Goal: Task Accomplishment & Management: Use online tool/utility

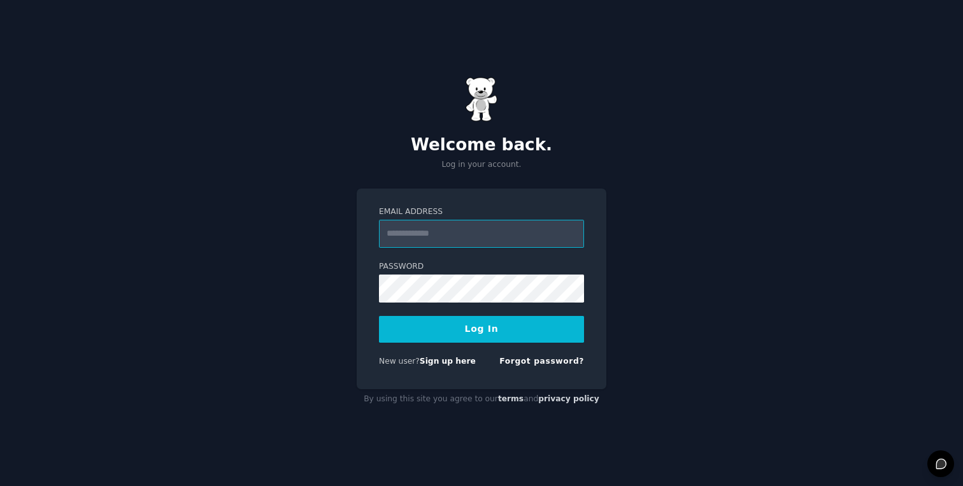
type input "**********"
click at [462, 325] on button "Log In" at bounding box center [481, 329] width 205 height 27
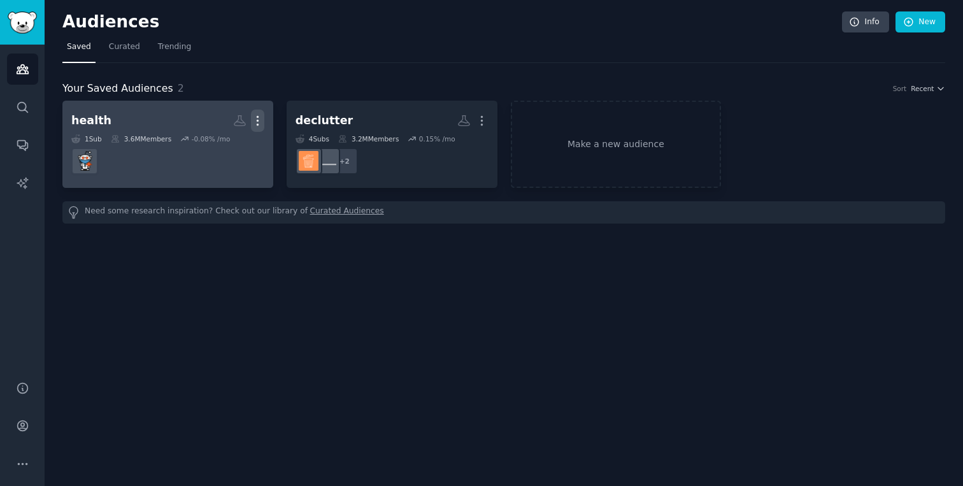
click at [261, 120] on icon "button" at bounding box center [257, 120] width 13 height 13
click at [231, 152] on p "Delete" at bounding box center [222, 147] width 29 height 13
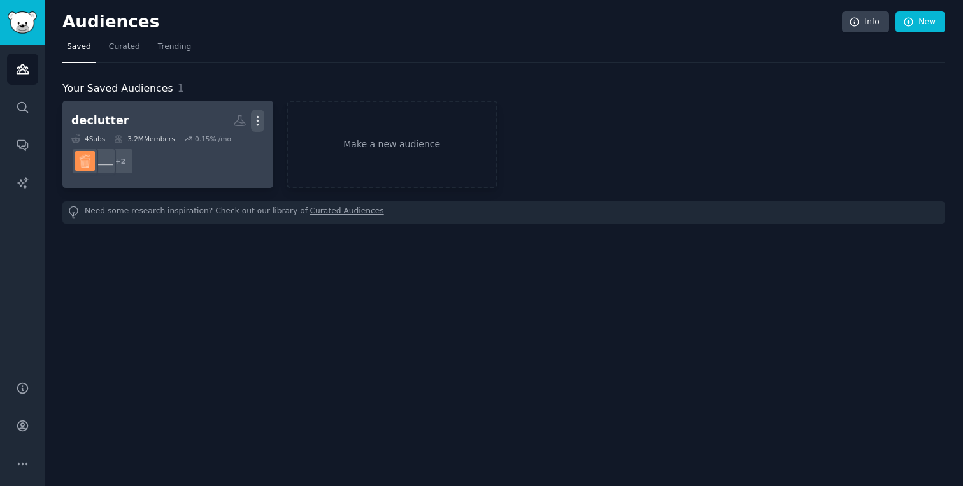
click at [259, 117] on icon "button" at bounding box center [257, 120] width 13 height 13
click at [229, 148] on p "Delete" at bounding box center [222, 147] width 29 height 13
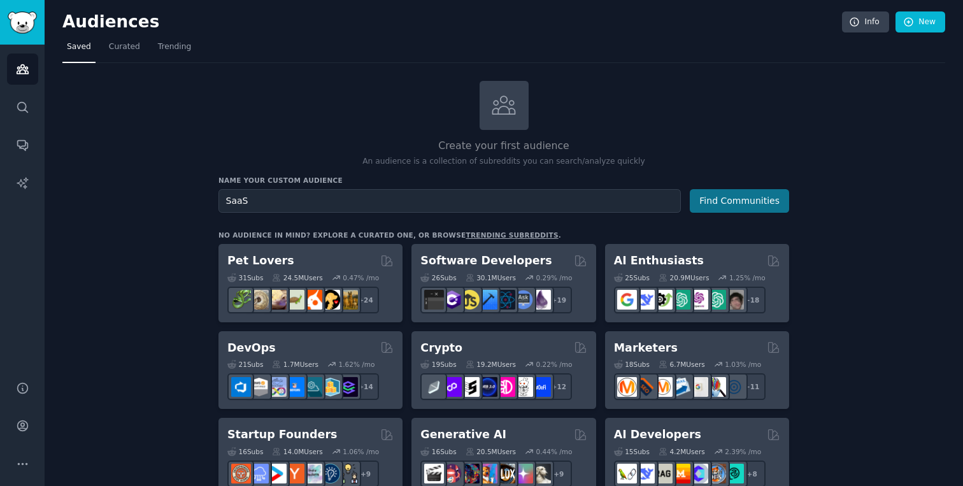
type input "SaaS"
click at [754, 205] on button "Find Communities" at bounding box center [739, 201] width 99 height 24
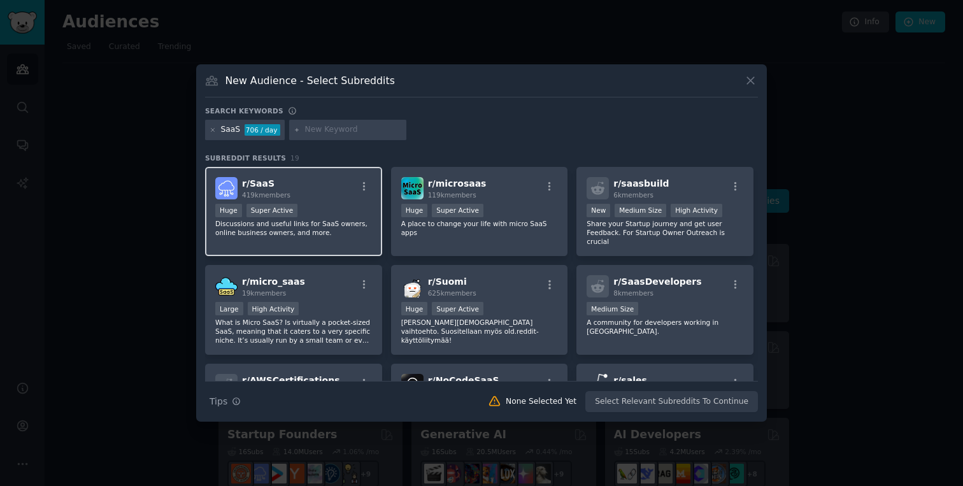
click at [316, 192] on div "r/ SaaS 419k members" at bounding box center [293, 188] width 157 height 22
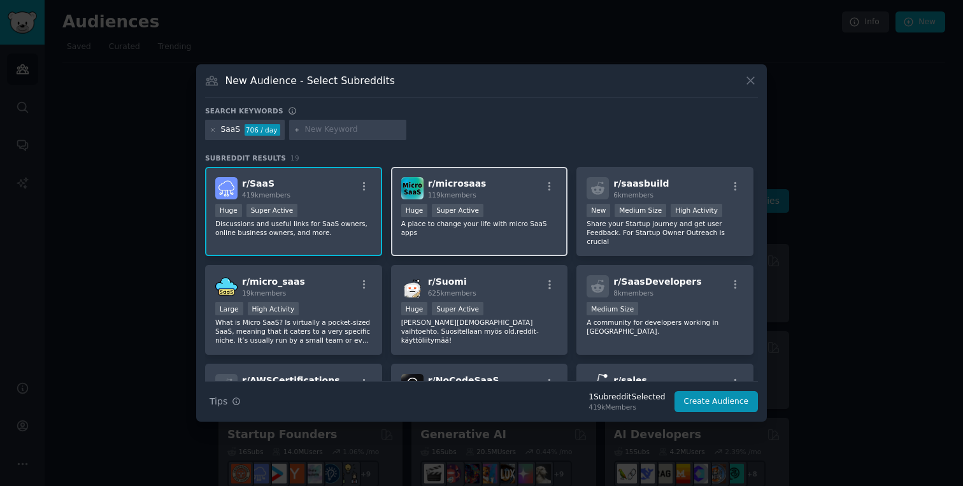
click at [501, 196] on div "r/ microsaas 119k members" at bounding box center [479, 188] width 157 height 22
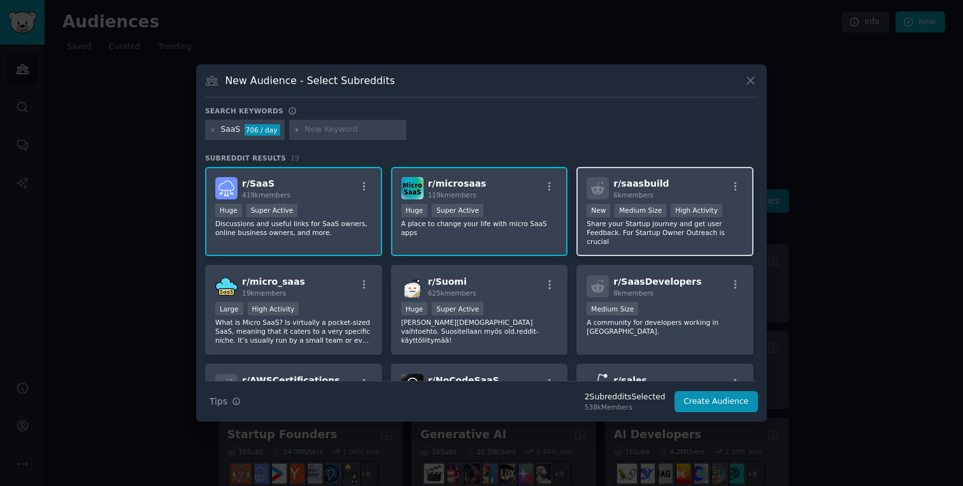
click at [701, 183] on div "r/ saasbuild 6k members" at bounding box center [665, 188] width 157 height 22
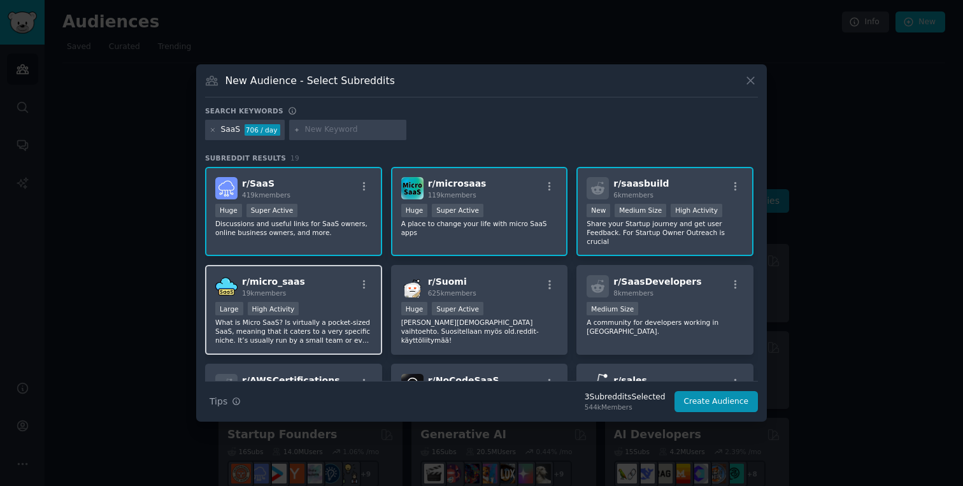
click at [330, 300] on div "r/ micro_saas 19k members Large High Activity What is Micro SaaS? Is virtually …" at bounding box center [293, 310] width 177 height 90
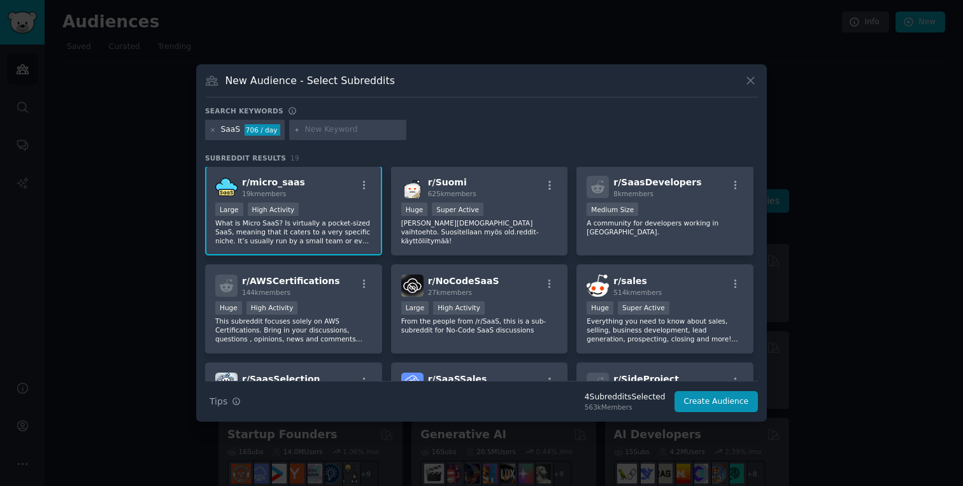
scroll to position [113, 0]
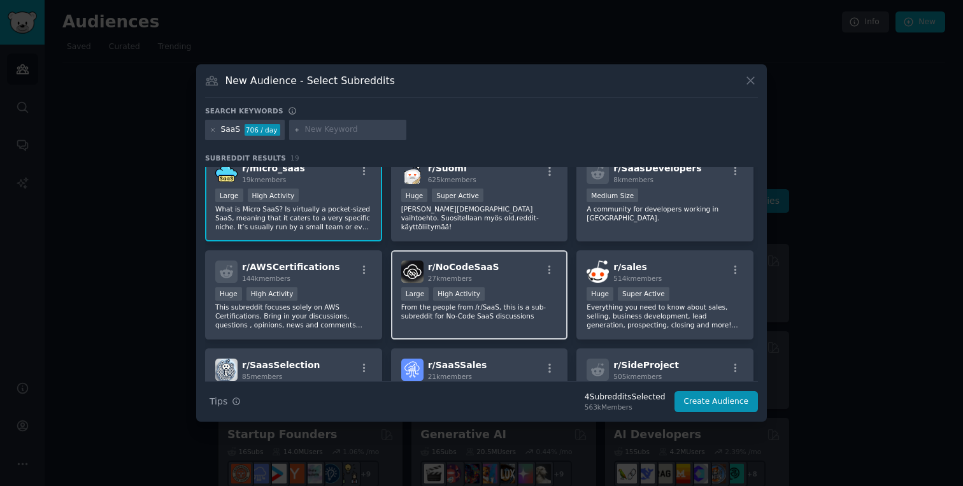
click at [496, 273] on div "r/ NoCodeSaaS 27k members" at bounding box center [479, 272] width 157 height 22
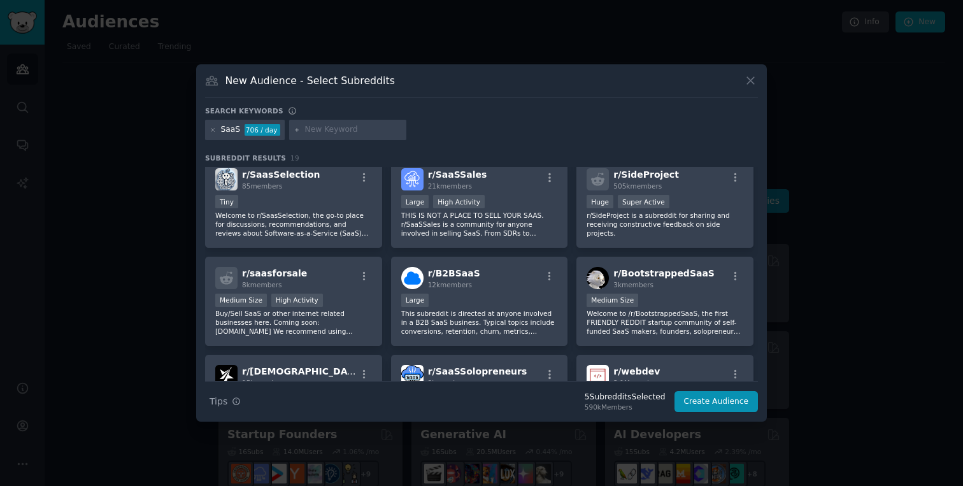
scroll to position [304, 0]
click at [691, 286] on div "3k members" at bounding box center [663, 284] width 101 height 9
click at [656, 295] on div "Medium Size" at bounding box center [665, 301] width 157 height 16
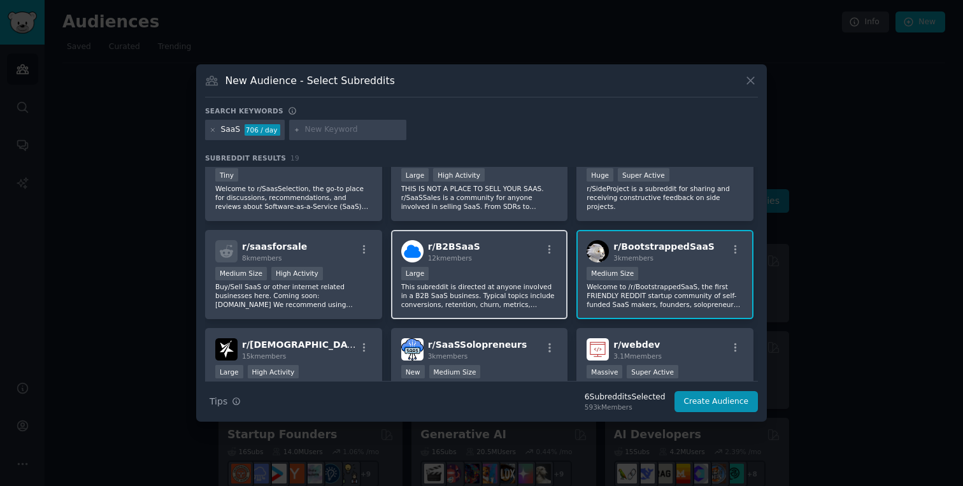
scroll to position [364, 0]
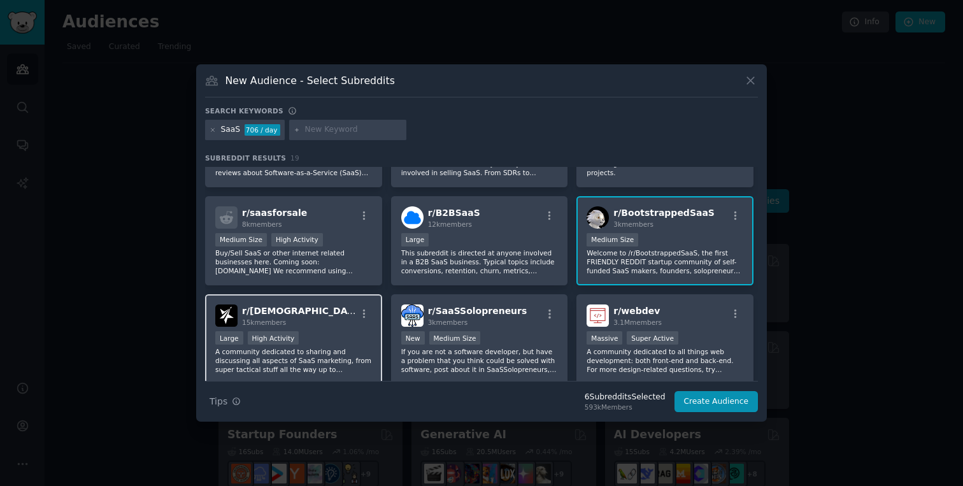
click at [332, 327] on div "r/ SaaSMarketing 15k members Large High Activity A community dedicated to shari…" at bounding box center [293, 339] width 177 height 90
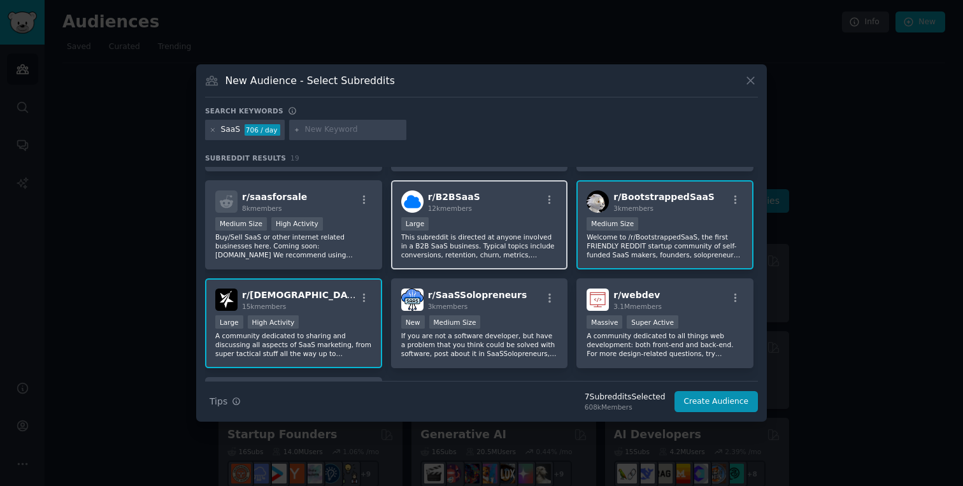
scroll to position [415, 0]
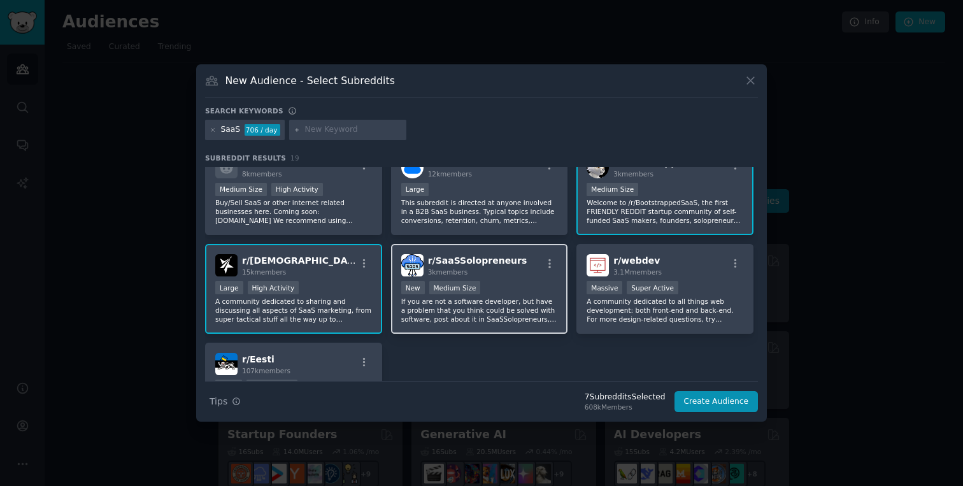
click at [518, 280] on div "r/ SaaSSolopreneurs 3k members New Medium Size If you are not a software develo…" at bounding box center [479, 289] width 177 height 90
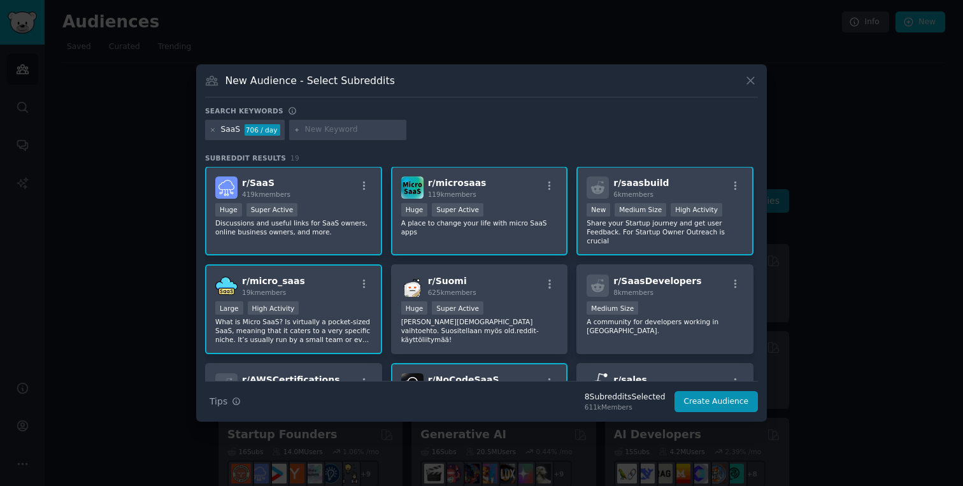
scroll to position [0, 0]
click at [717, 402] on button "Create Audience" at bounding box center [717, 402] width 84 height 22
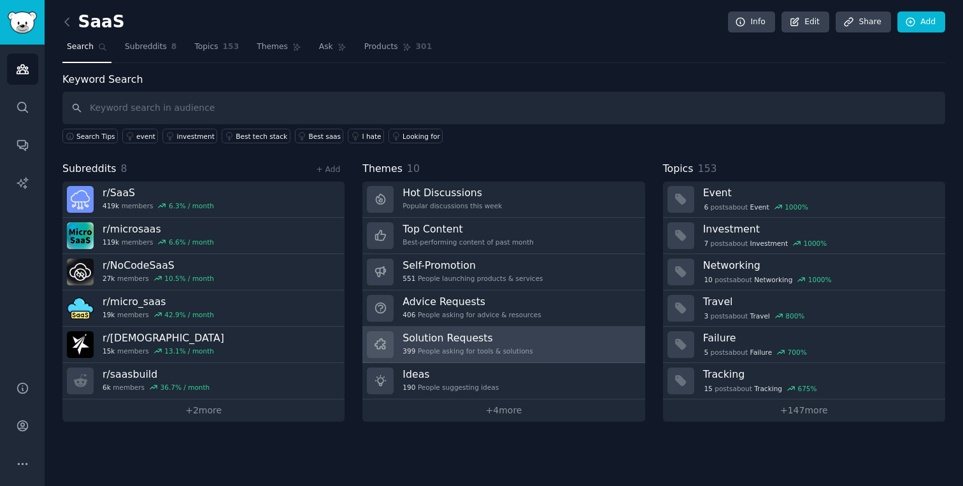
click at [520, 340] on h3 "Solution Requests" at bounding box center [468, 337] width 130 height 13
